Goal: Task Accomplishment & Management: Understand process/instructions

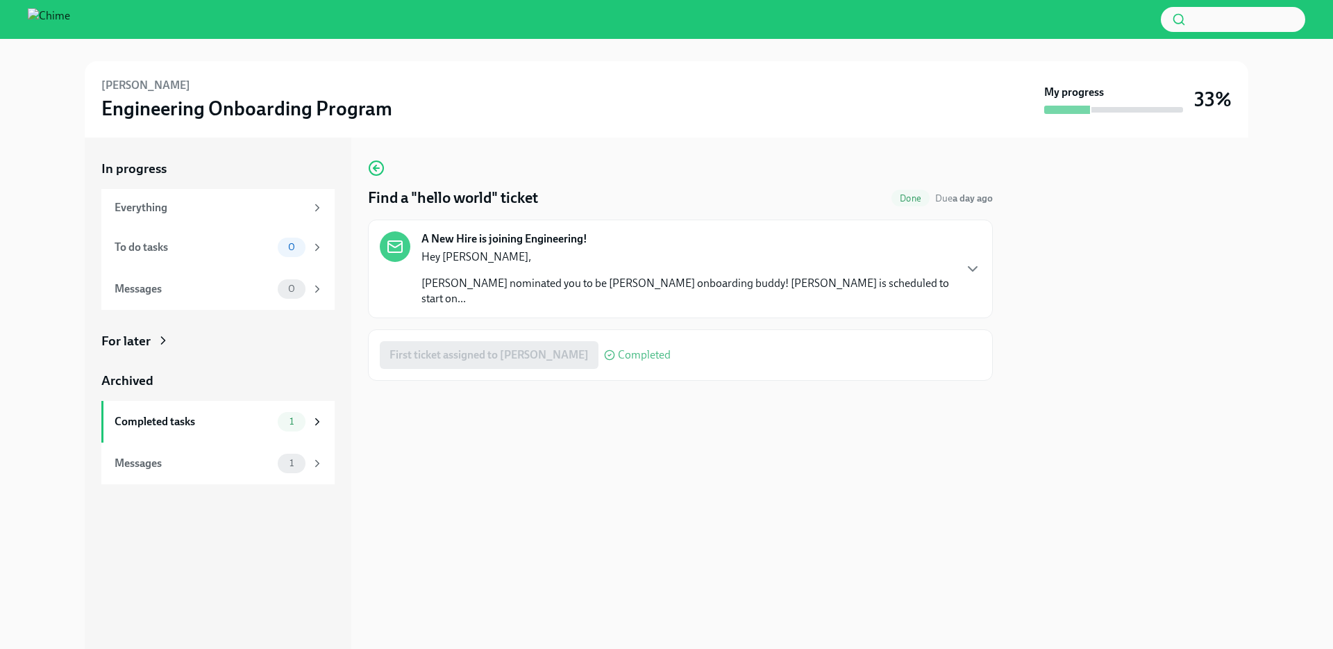
click at [631, 277] on p "[PERSON_NAME] nominated you to be [PERSON_NAME] onboarding buddy! [PERSON_NAME]…" at bounding box center [688, 291] width 532 height 31
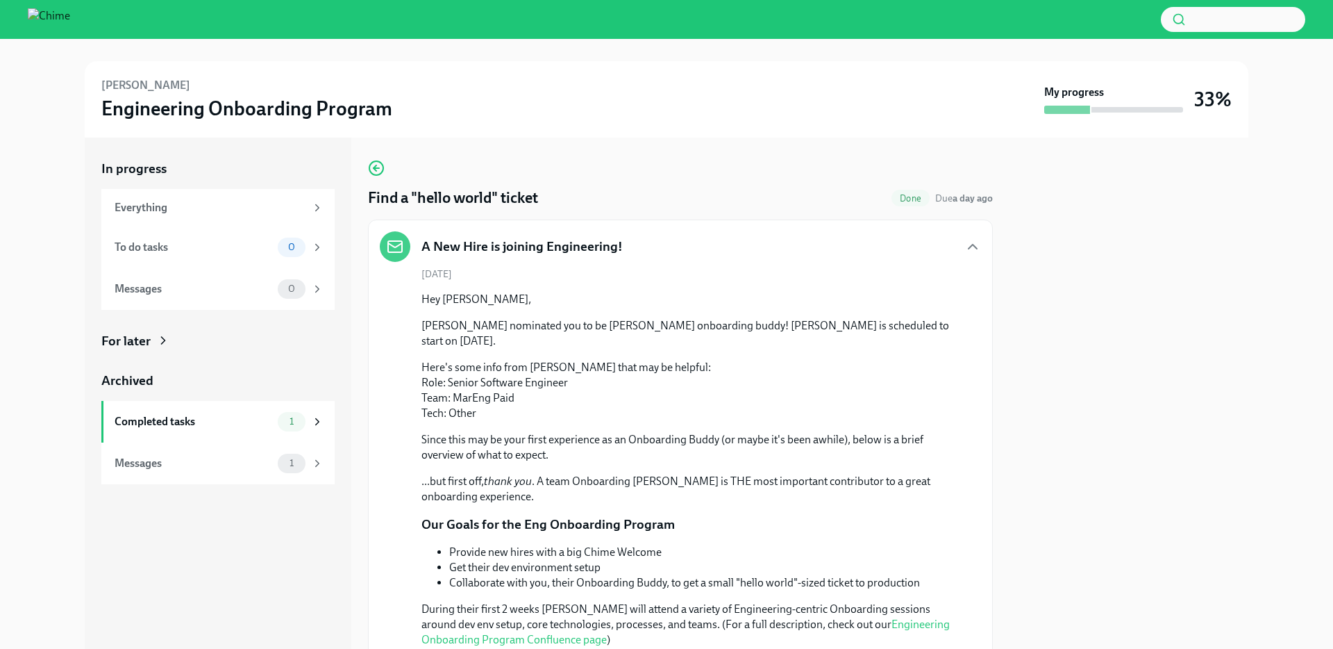
scroll to position [303, 0]
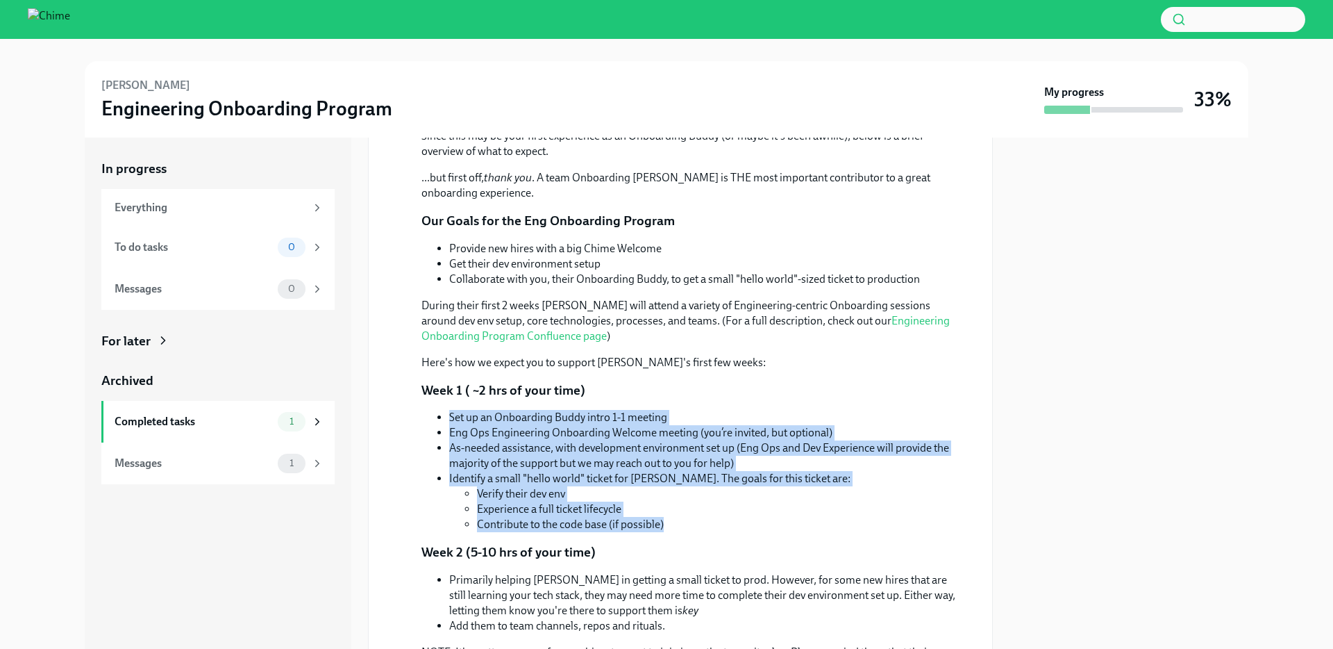
drag, startPoint x: 710, startPoint y: 526, endPoint x: 726, endPoint y: 392, distance: 134.3
click at [726, 392] on div "Hey [PERSON_NAME], [PERSON_NAME] nominated you to be [PERSON_NAME] onboarding b…" at bounding box center [690, 394] width 537 height 812
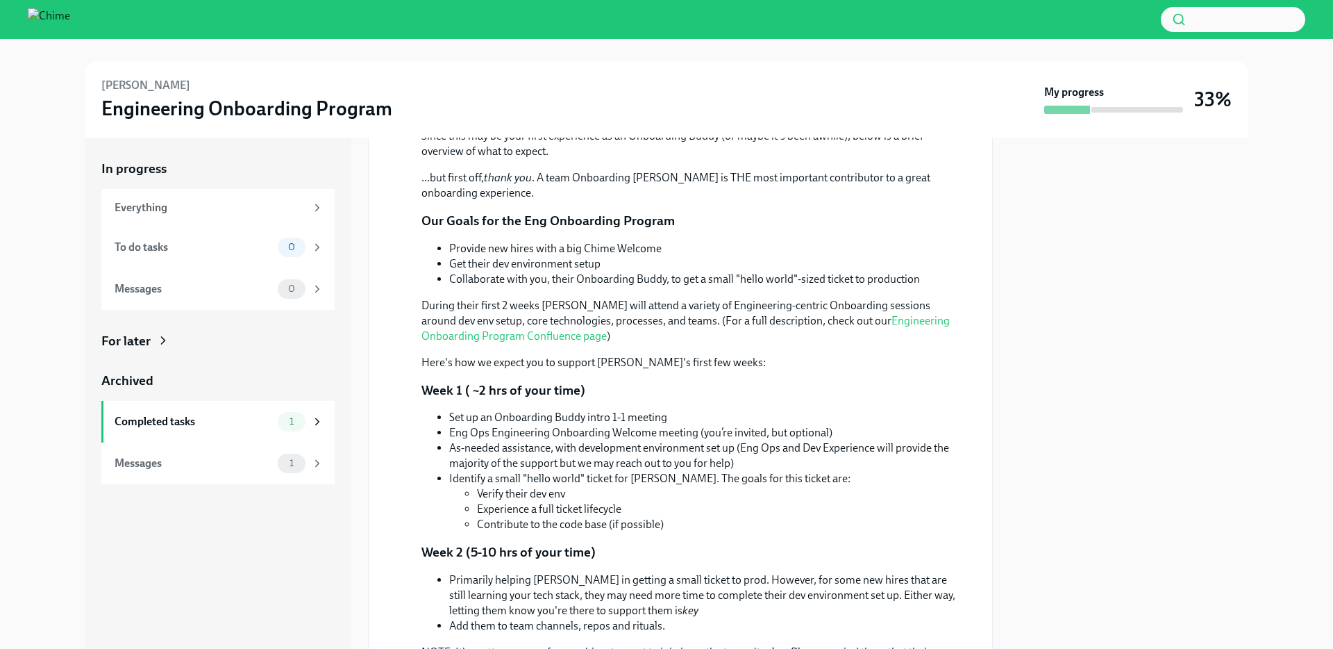
click at [682, 501] on li "Experience a full ticket lifecycle" at bounding box center [718, 508] width 482 height 15
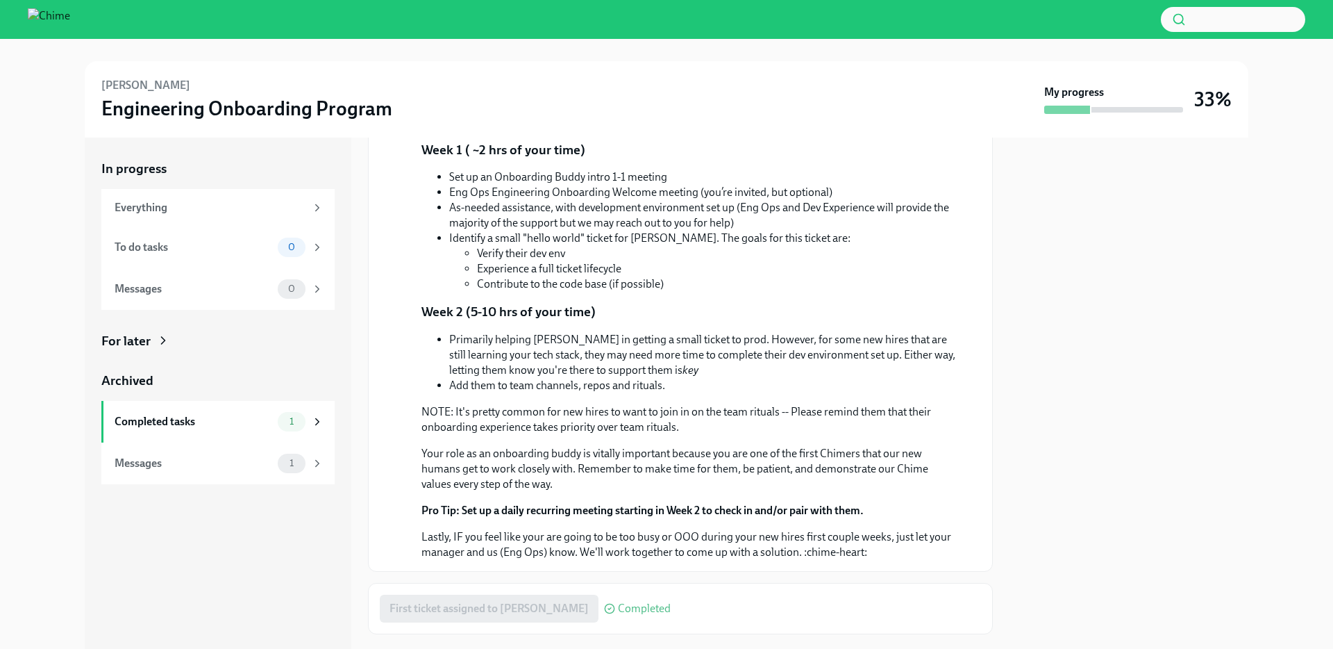
scroll to position [558, 0]
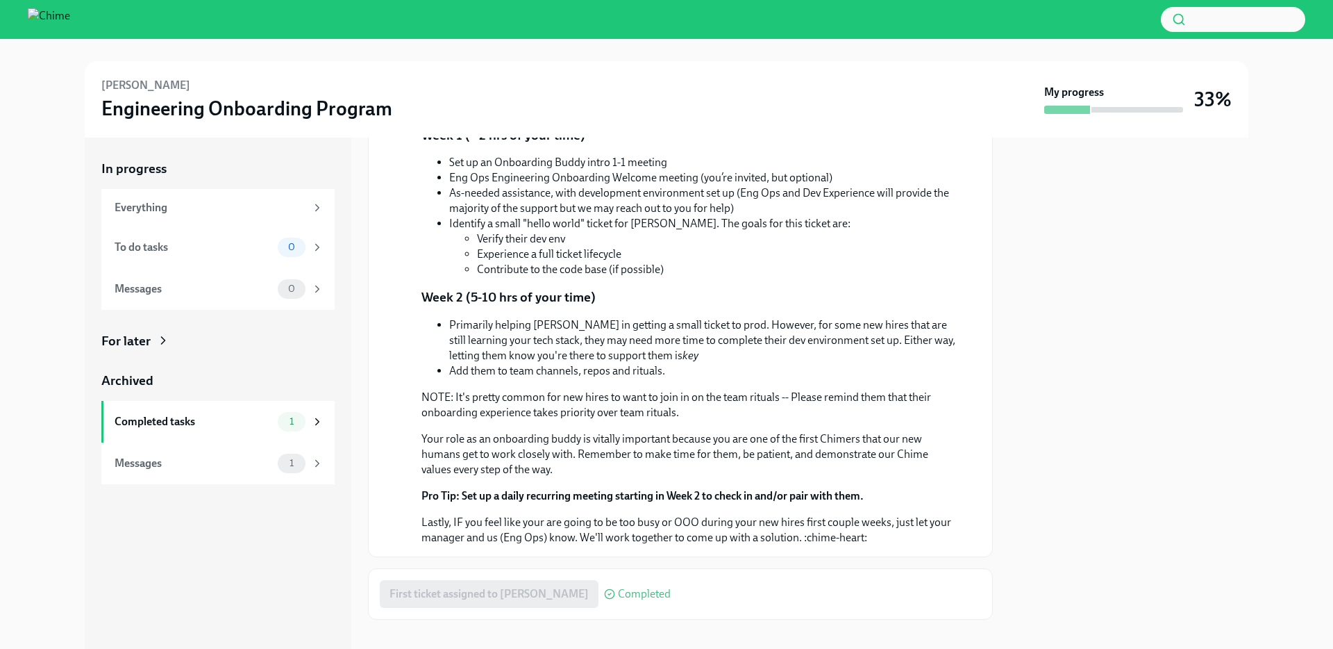
click at [540, 580] on div "First ticket assigned to [PERSON_NAME] Completed" at bounding box center [525, 594] width 291 height 28
click at [508, 580] on div "First ticket assigned to [PERSON_NAME] Completed" at bounding box center [525, 594] width 291 height 28
click at [262, 414] on div "Completed tasks" at bounding box center [194, 421] width 158 height 15
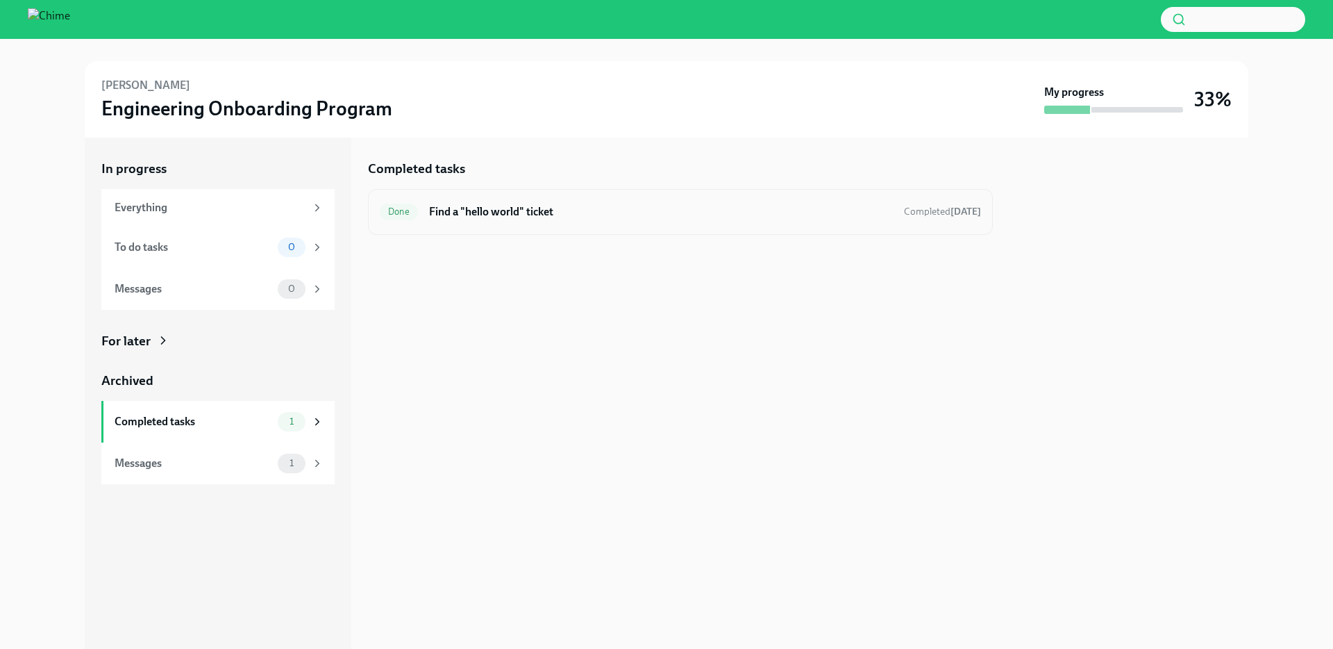
click at [552, 212] on h6 "Find a "hello world" ticket" at bounding box center [661, 211] width 464 height 15
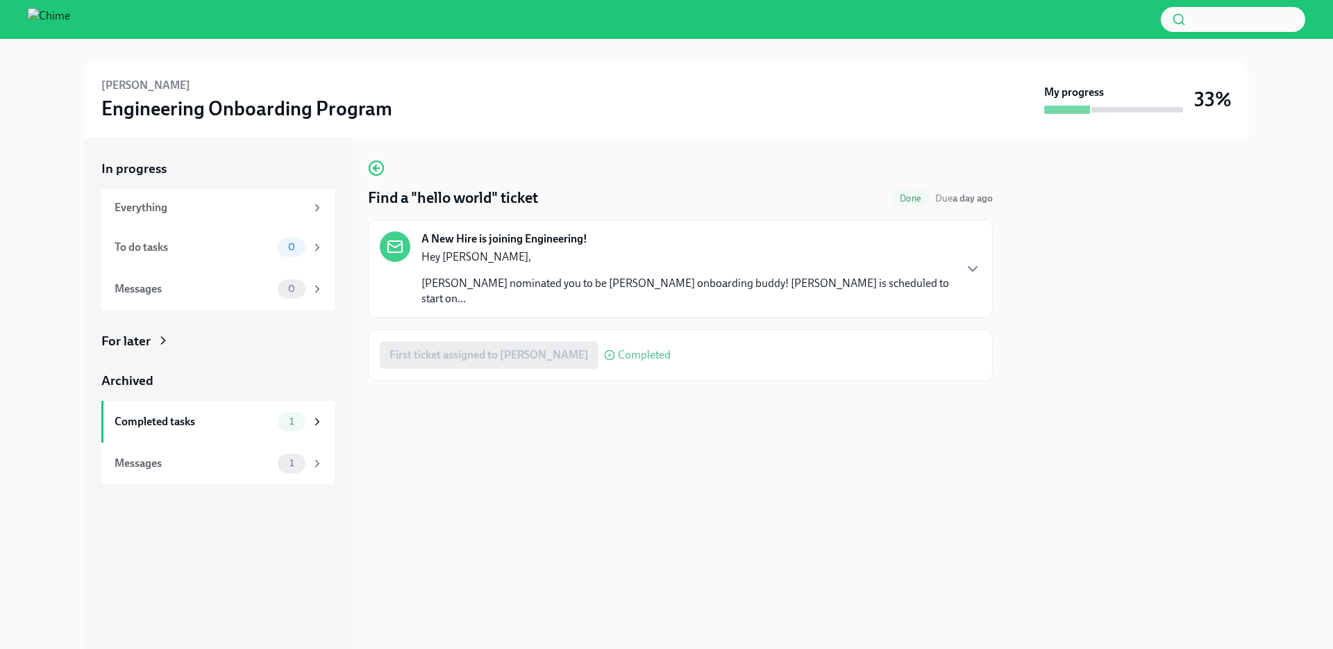
click at [749, 205] on div "Find a "hello world" ticket Done Due a day ago" at bounding box center [680, 197] width 625 height 21
